Goal: Information Seeking & Learning: Learn about a topic

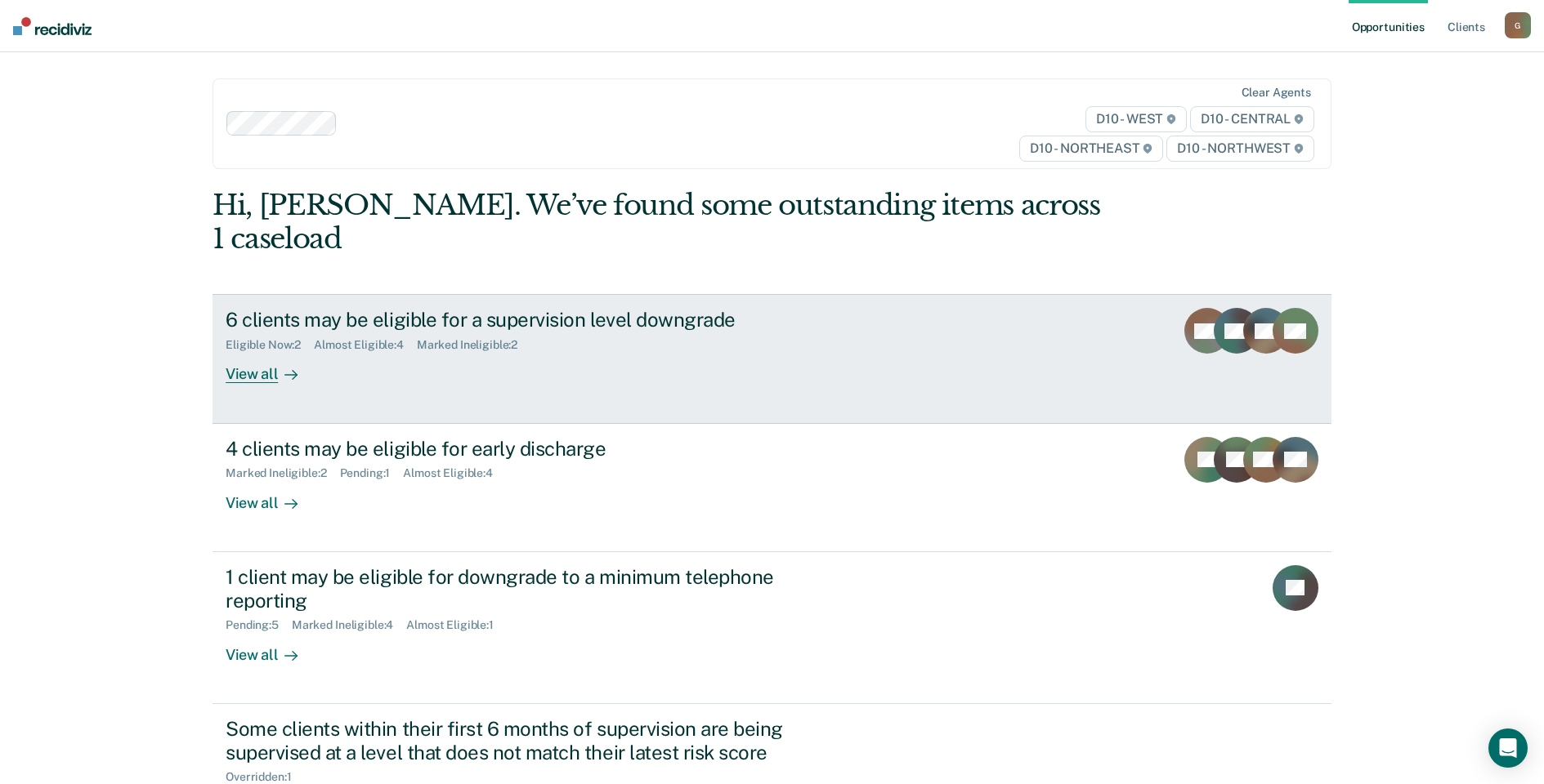
click at [320, 308] on div "6 clients may be eligible for a supervision level downgrade" at bounding box center [512, 319] width 574 height 24
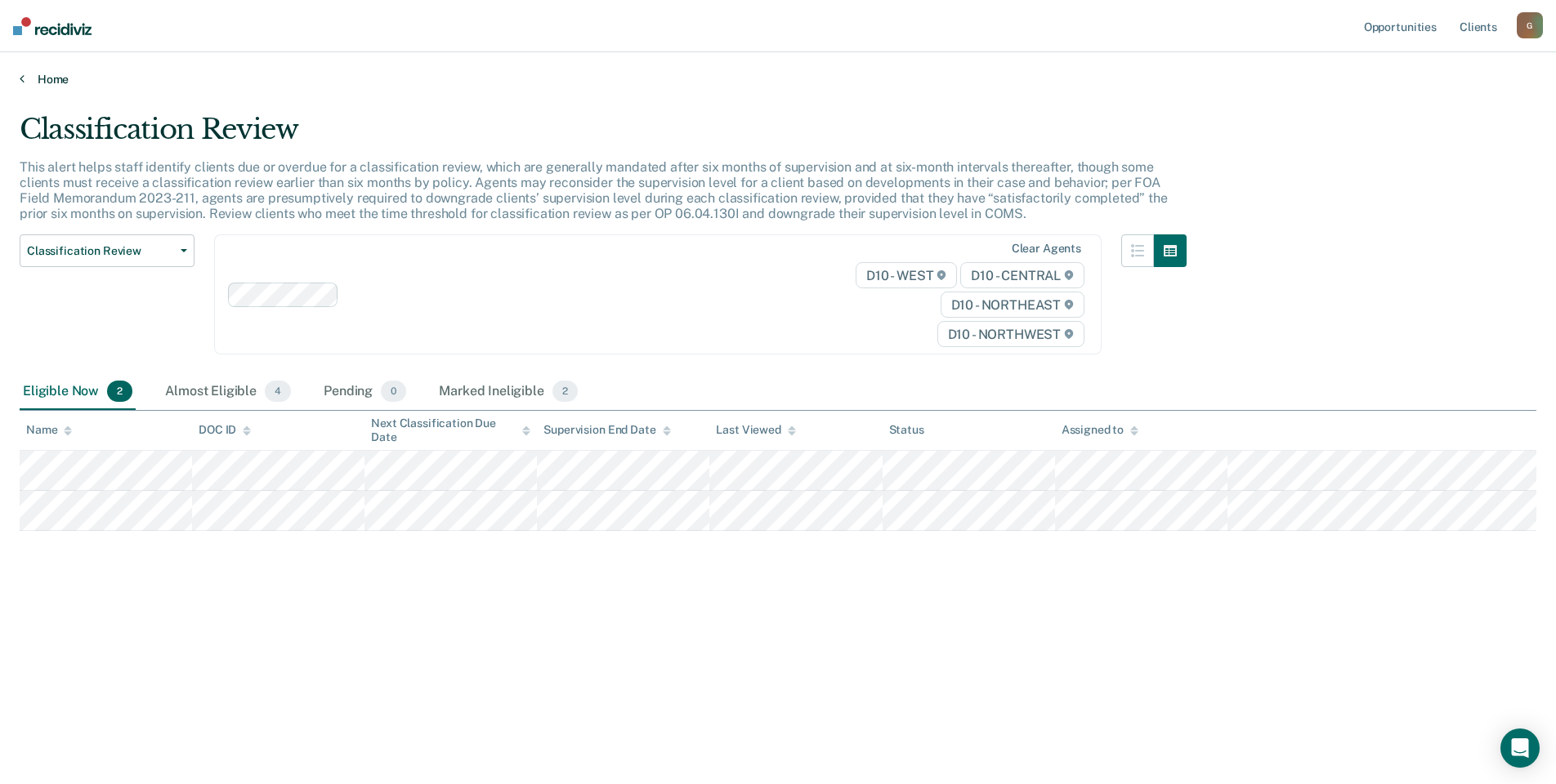
click at [43, 77] on link "Home" at bounding box center [778, 79] width 1517 height 15
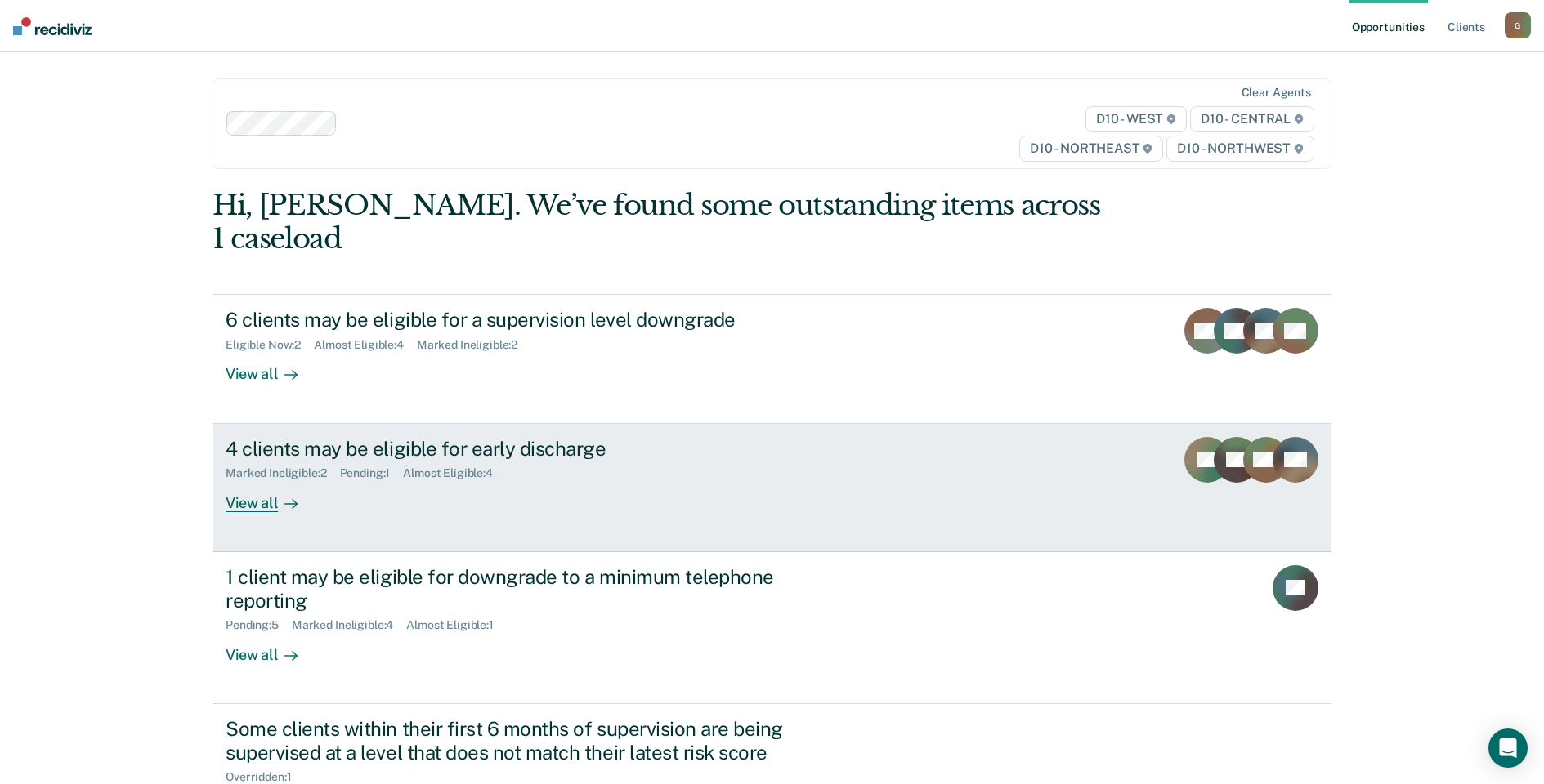
click at [641, 469] on div "4 clients may be eligible for early discharge Marked Ineligible : 2 Pending : 1…" at bounding box center [532, 475] width 613 height 75
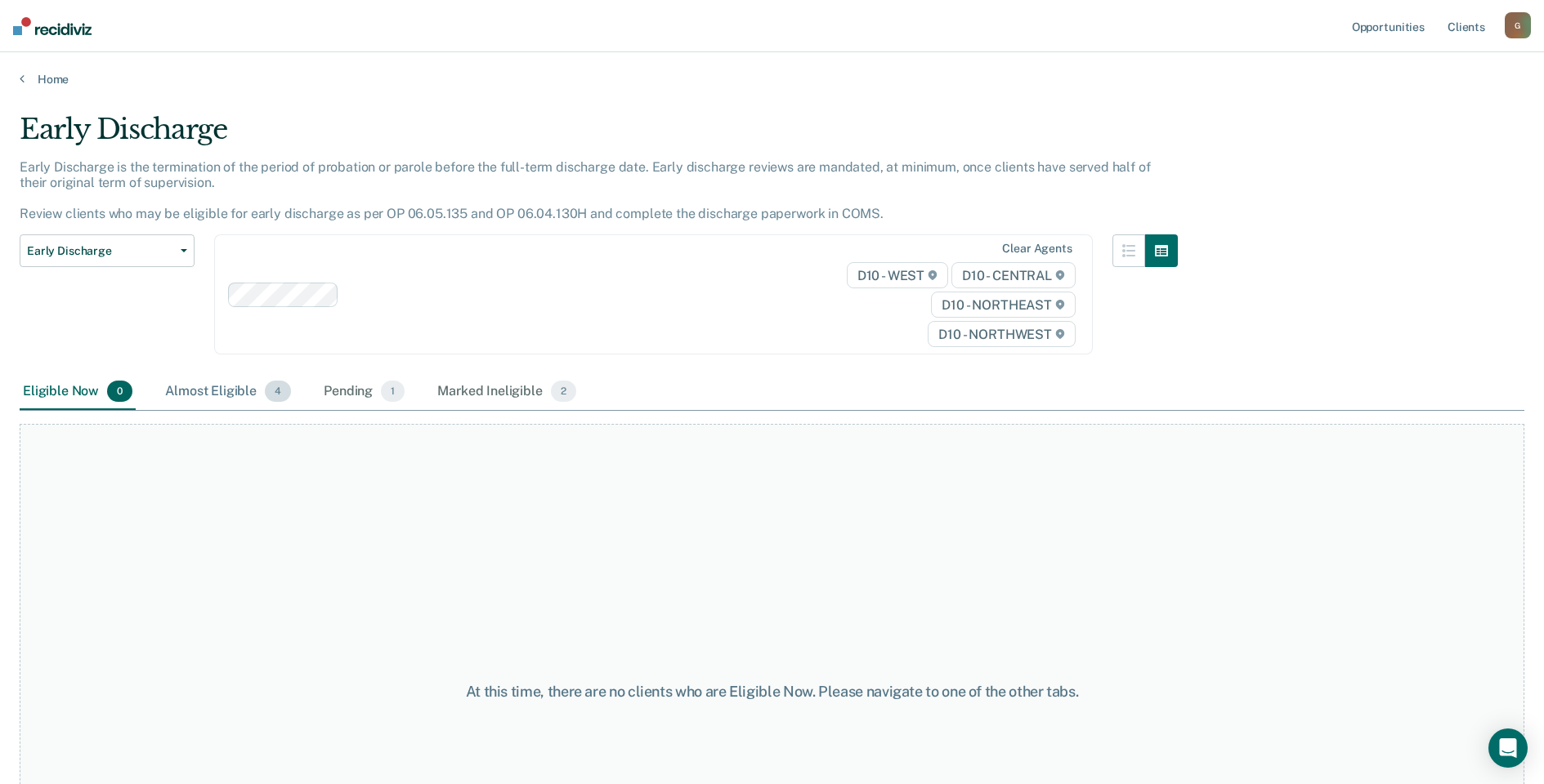
click at [200, 397] on div "Almost Eligible 4" at bounding box center [228, 392] width 133 height 36
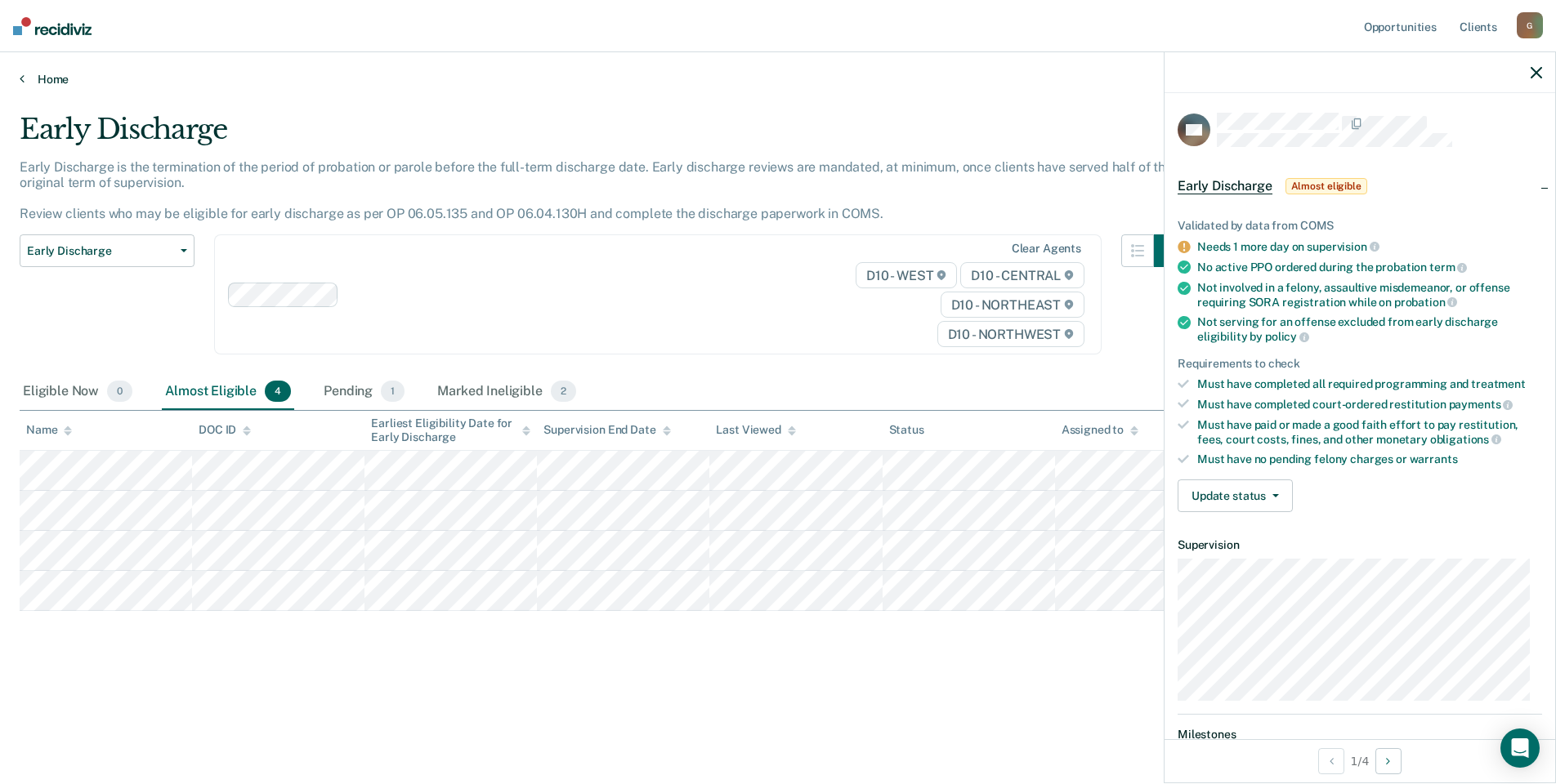
click at [53, 83] on link "Home" at bounding box center [778, 79] width 1517 height 15
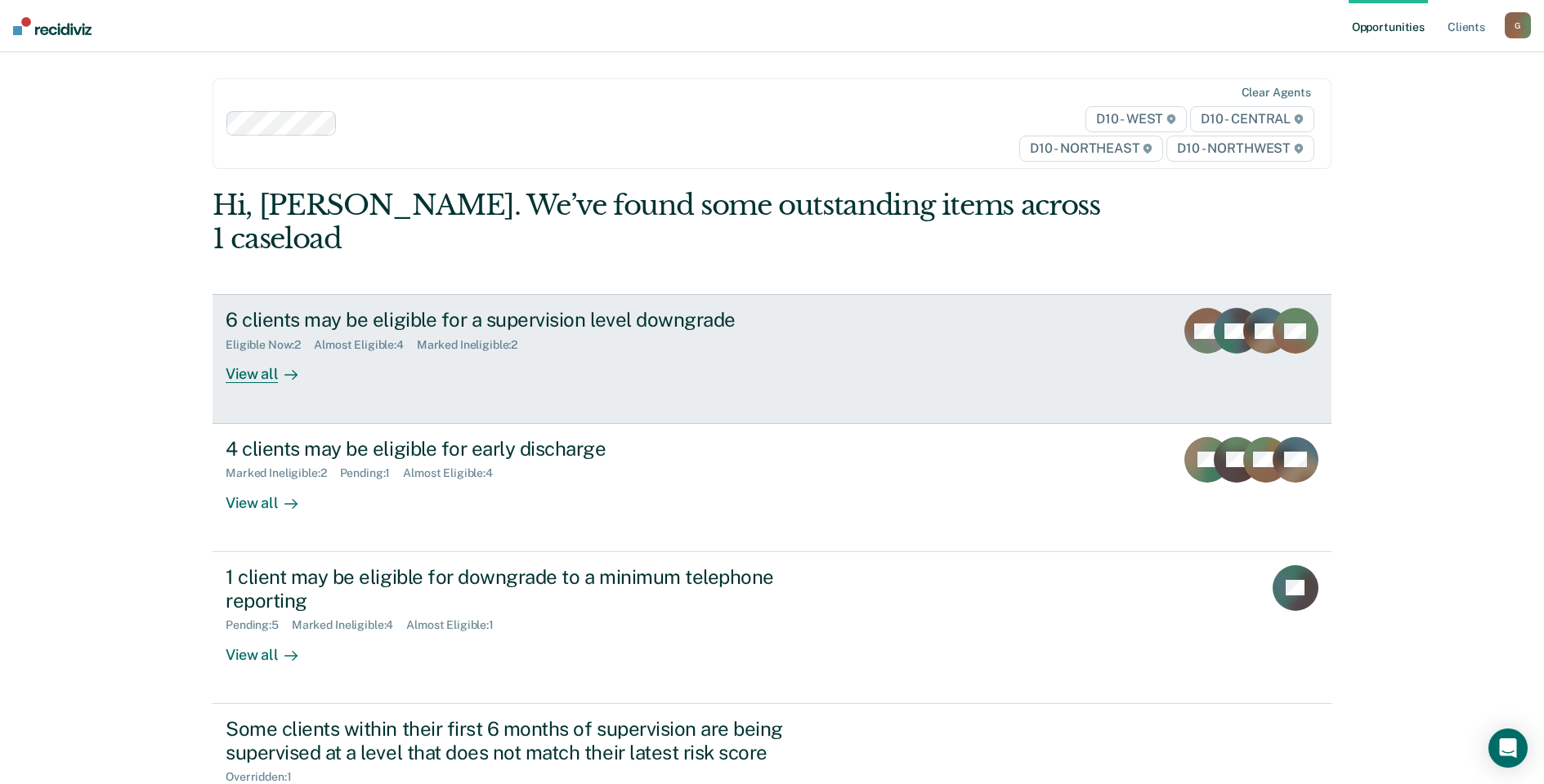
click at [481, 322] on div "6 clients may be eligible for a supervision level downgrade Eligible Now : 2 Al…" at bounding box center [532, 346] width 613 height 75
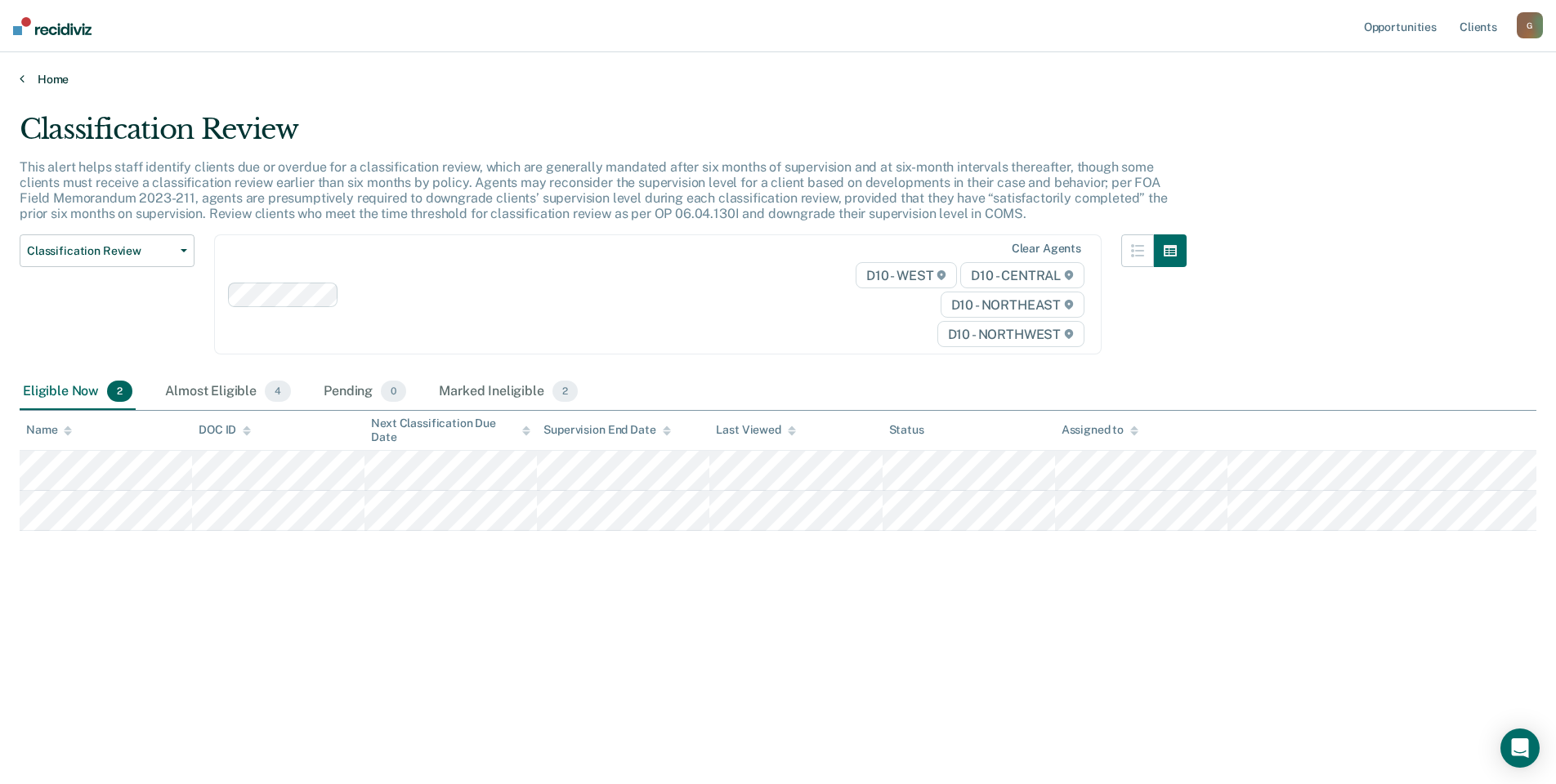
click at [52, 78] on link "Home" at bounding box center [778, 79] width 1517 height 15
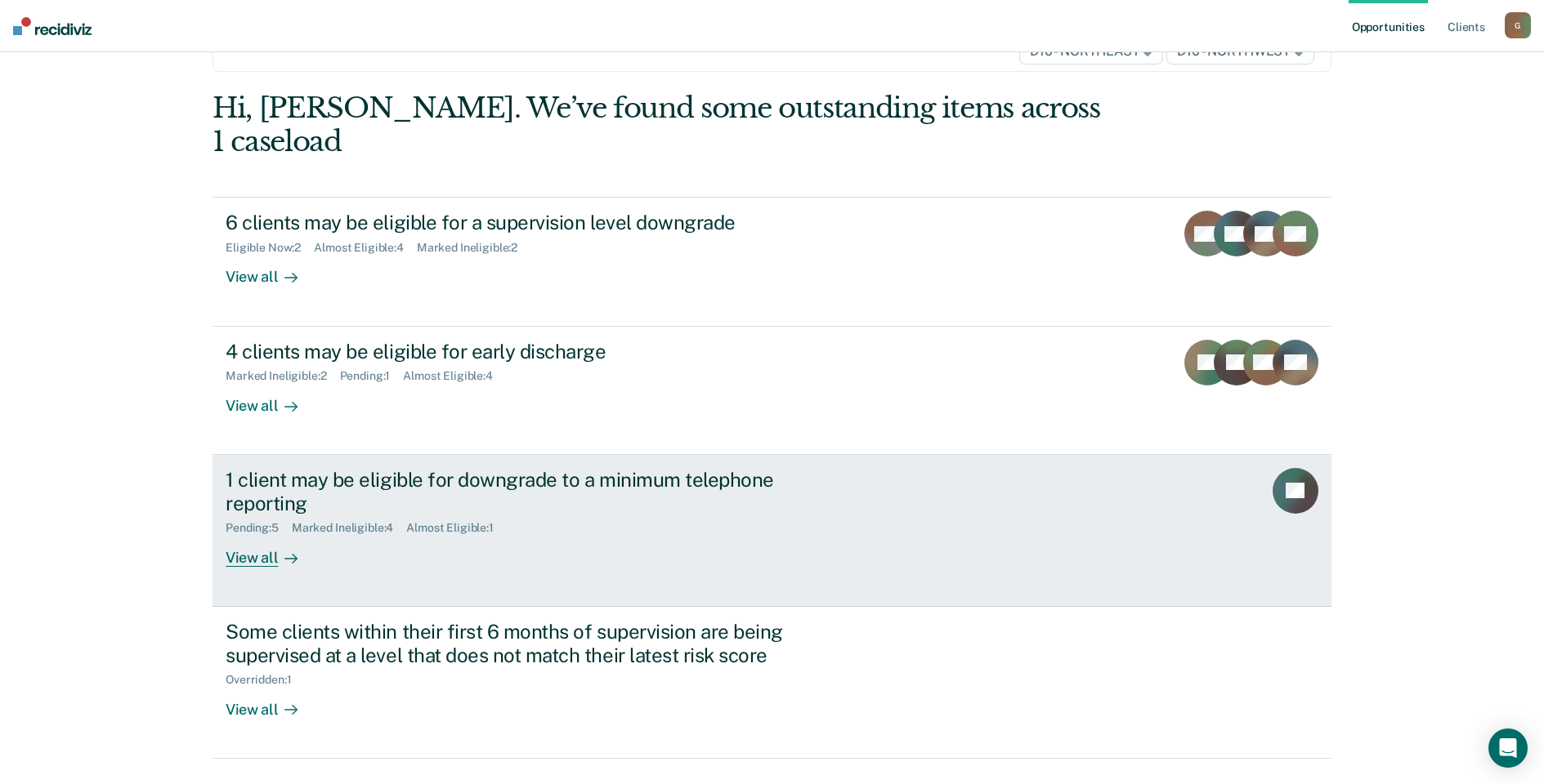
scroll to position [110, 0]
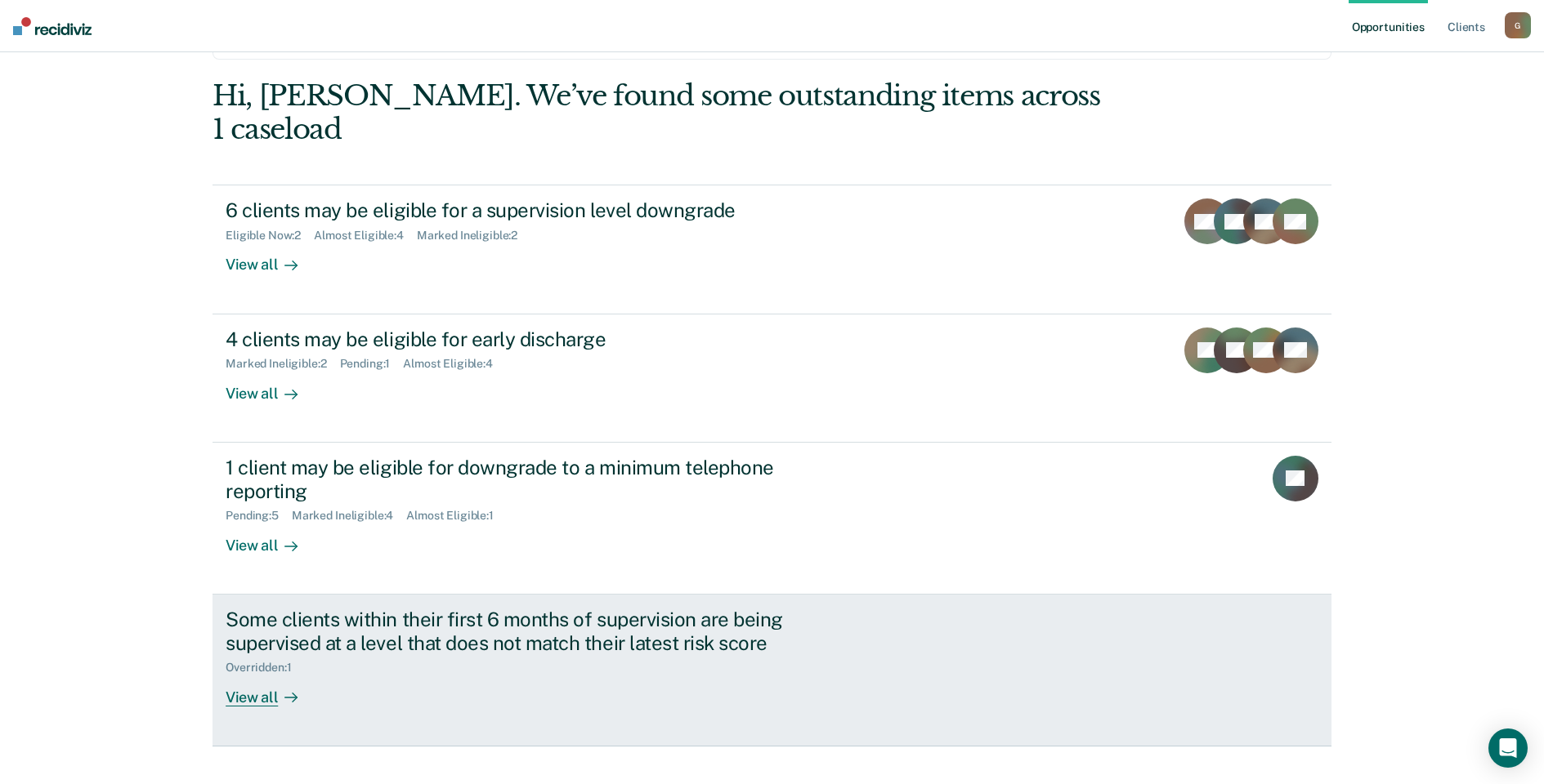
click at [802, 621] on div "Some clients within their first 6 months of supervision are being supervised at…" at bounding box center [532, 657] width 613 height 99
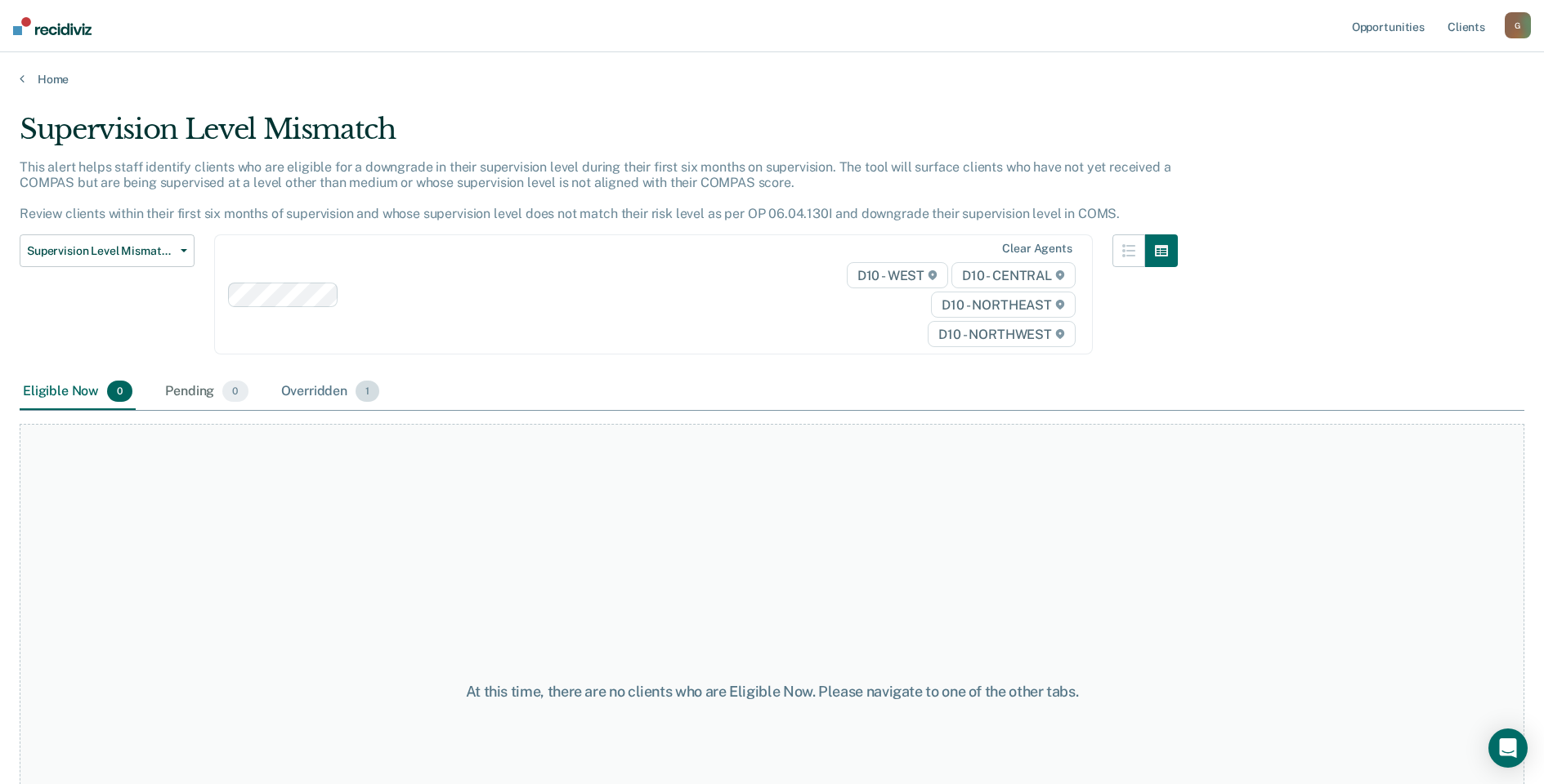
click at [302, 392] on div "Overridden 1" at bounding box center [330, 392] width 106 height 36
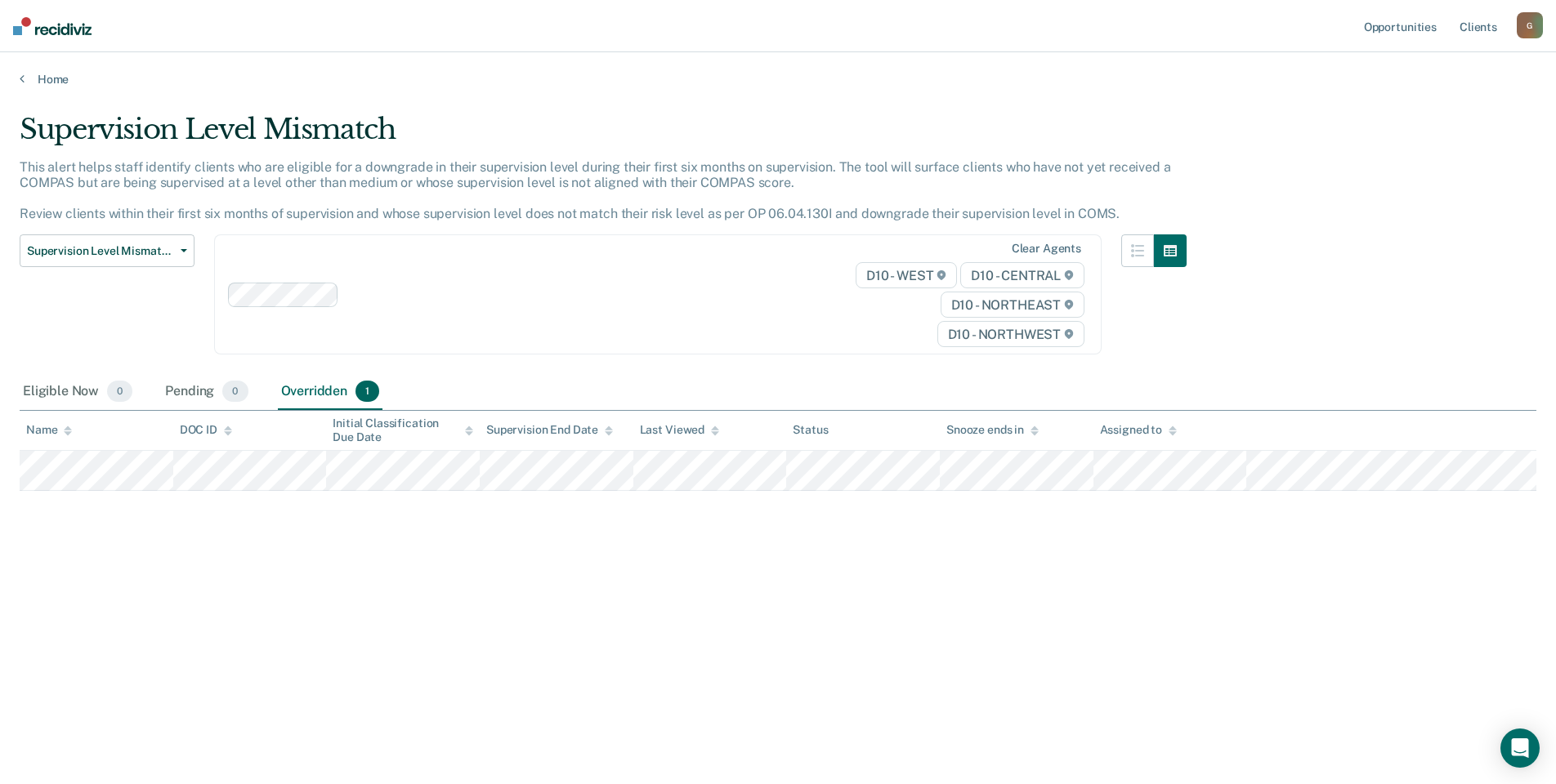
click at [60, 87] on main "Supervision Level Mismatch This alert helps staff identify clients who are elig…" at bounding box center [778, 433] width 1556 height 693
click at [61, 84] on link "Home" at bounding box center [778, 79] width 1517 height 15
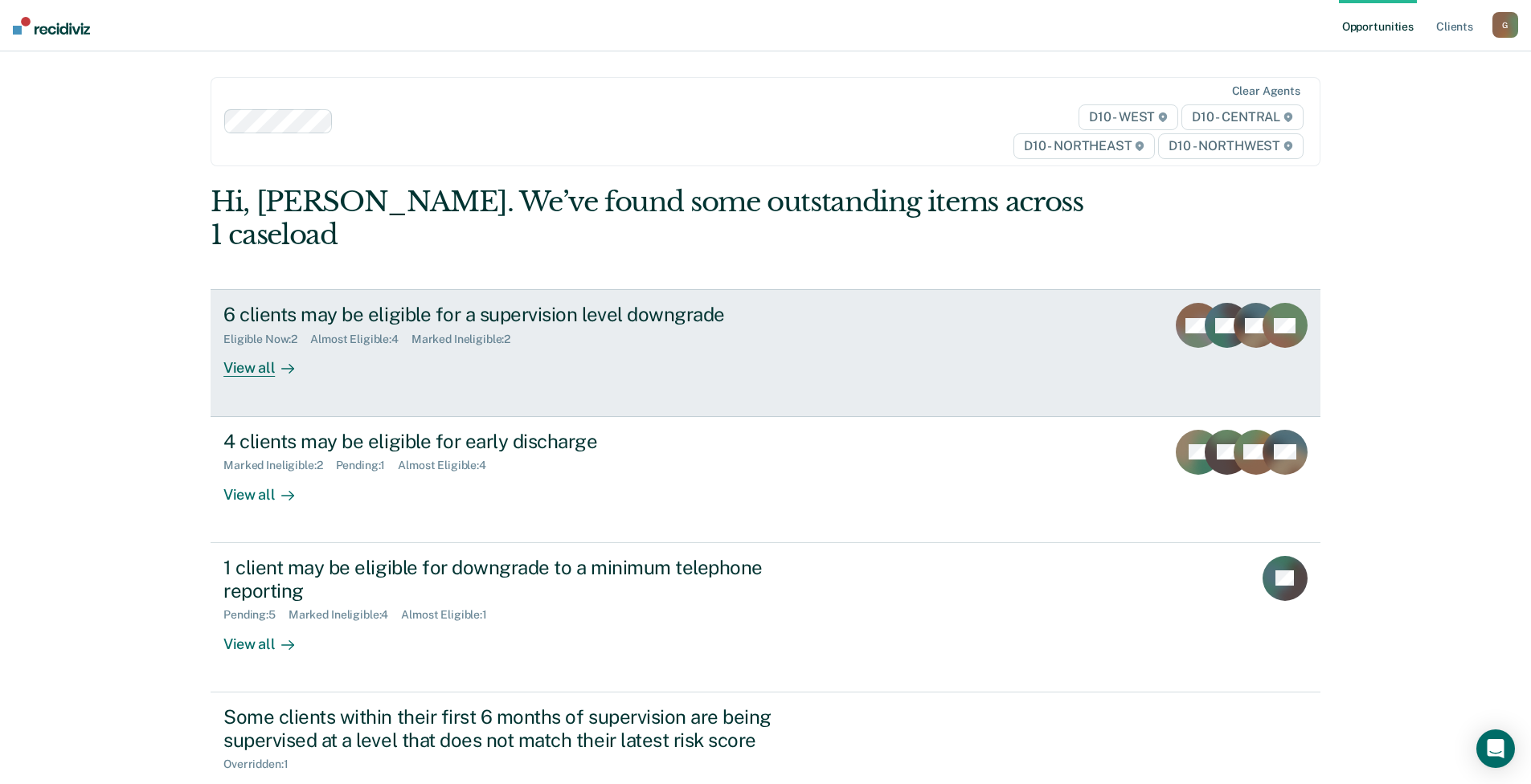
click at [598, 335] on div "6 clients may be eligible for a supervision level downgrade Eligible Now : 2 Al…" at bounding box center [525, 340] width 603 height 74
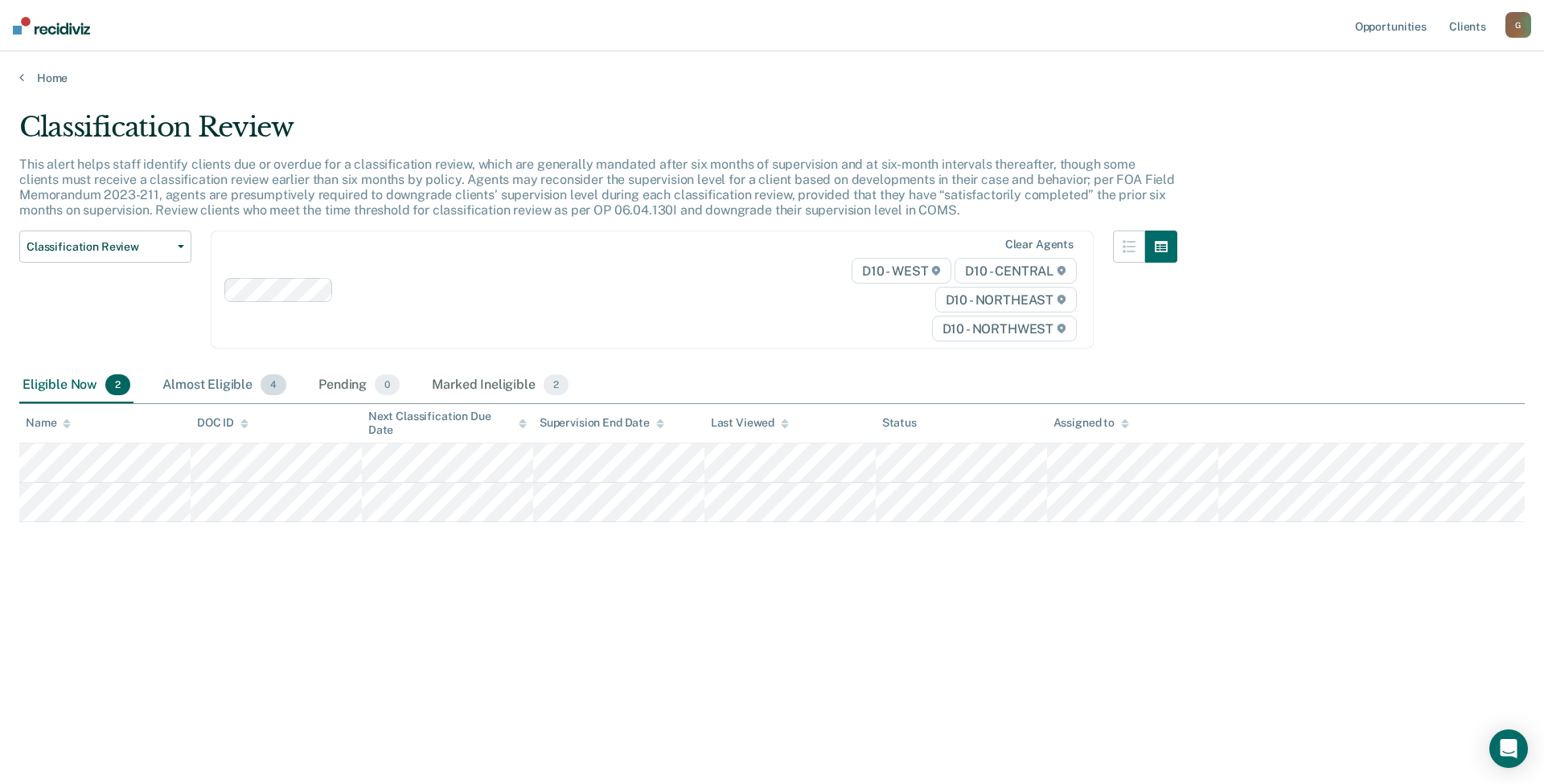
click at [203, 391] on div "Almost Eligible 4" at bounding box center [224, 386] width 131 height 35
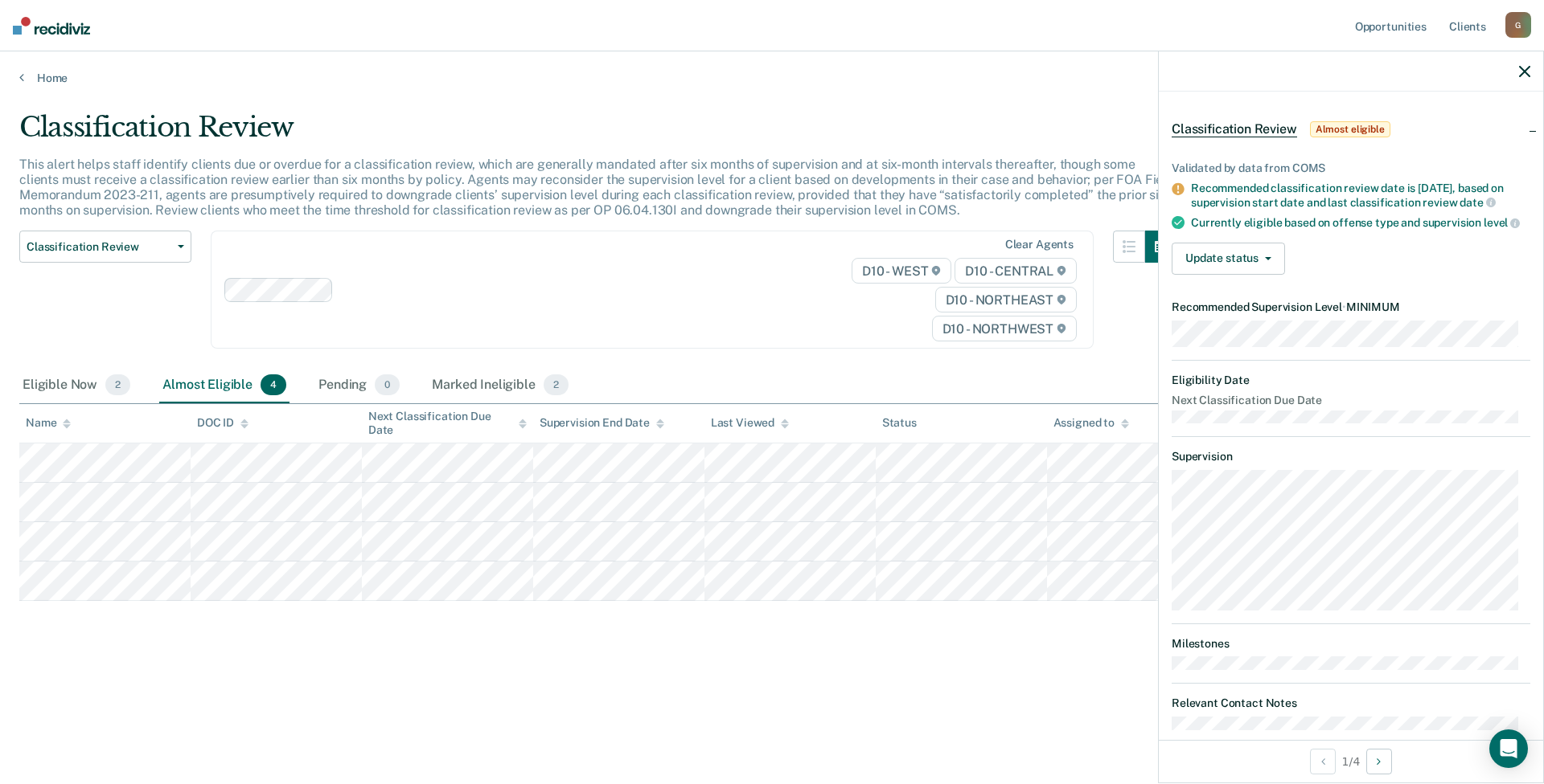
scroll to position [89, 0]
